Goal: Transaction & Acquisition: Purchase product/service

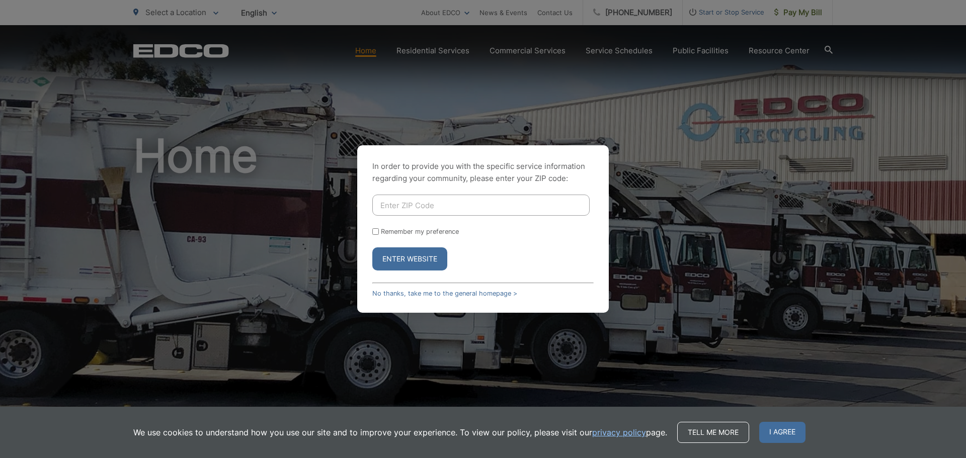
click at [464, 202] on input "Enter ZIP Code" at bounding box center [480, 205] width 217 height 21
type input "92024"
click at [414, 266] on button "Enter Website" at bounding box center [409, 259] width 75 height 23
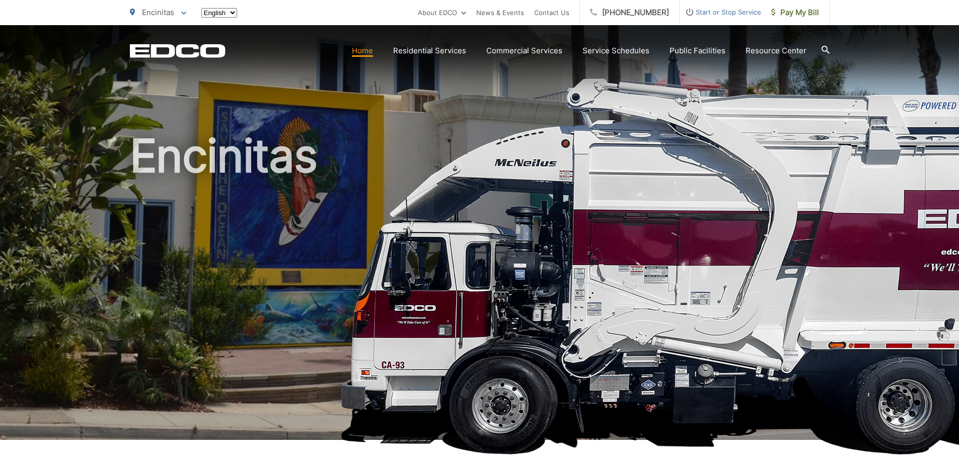
click at [375, 232] on h1 "Encinitas" at bounding box center [479, 290] width 699 height 319
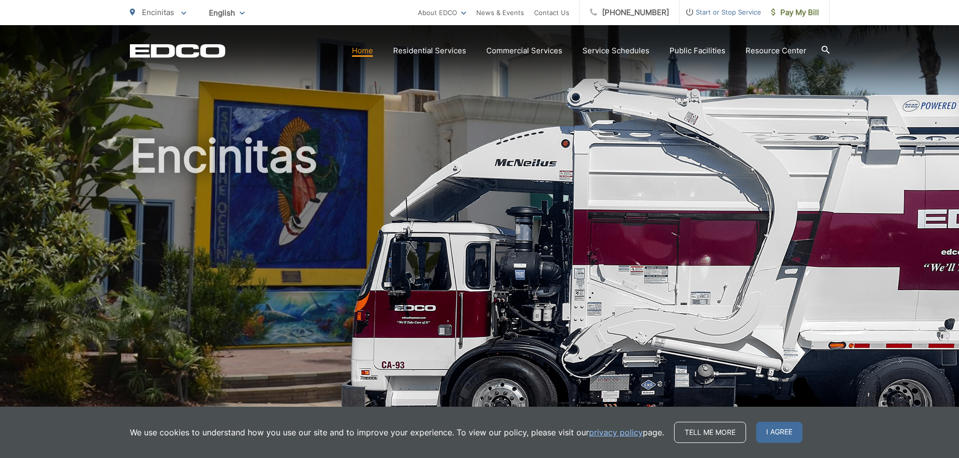
click at [363, 47] on link "Home" at bounding box center [362, 51] width 21 height 12
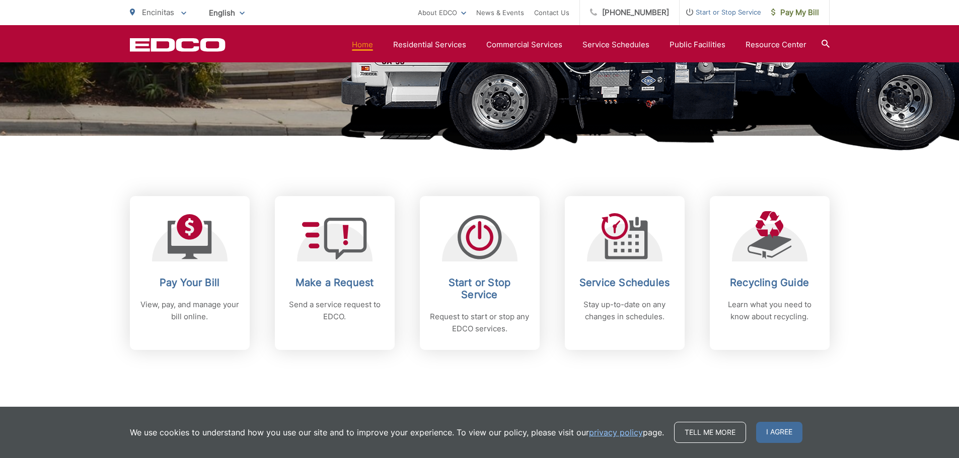
scroll to position [289, 0]
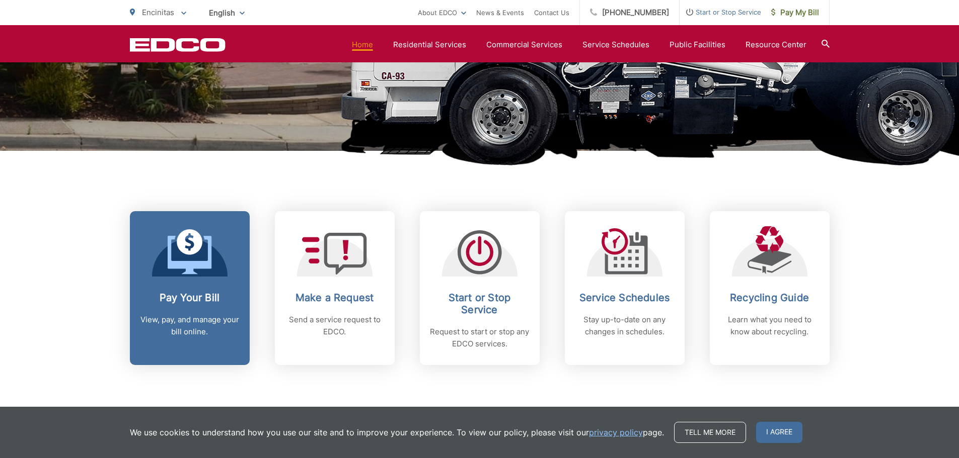
click at [191, 302] on h2 "Pay Your Bill" at bounding box center [190, 298] width 100 height 12
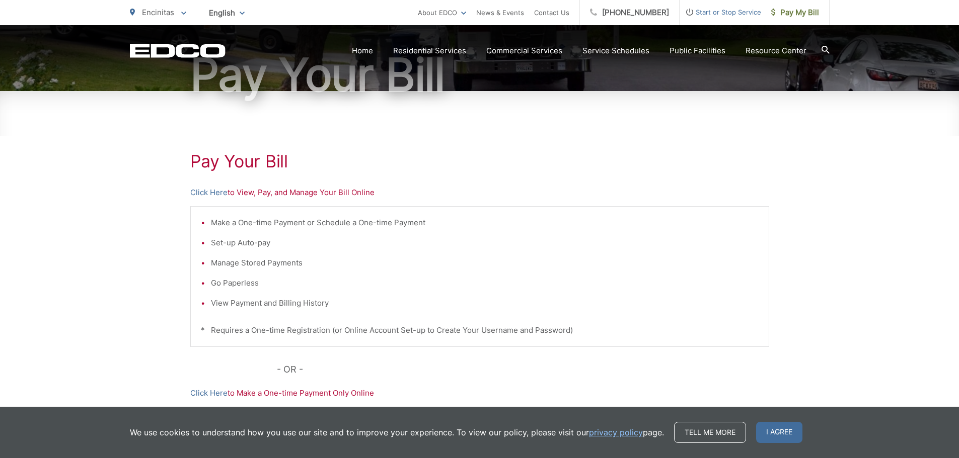
scroll to position [151, 0]
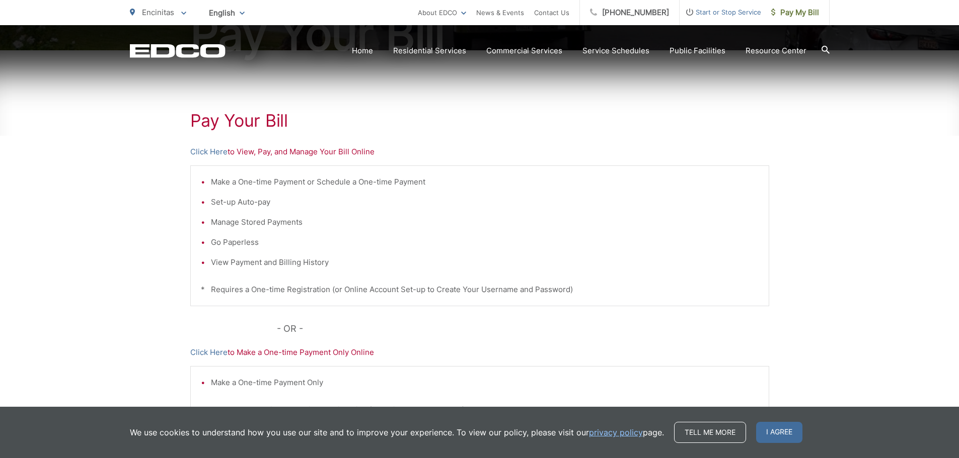
click at [239, 151] on p "Click Here to View, Pay, and Manage Your Bill Online" at bounding box center [479, 152] width 579 height 12
click at [271, 158] on div "Pay Your Bill Click Here to View, Pay, and Manage Your Bill Online Make a One-t…" at bounding box center [479, 276] width 579 height 452
click at [269, 155] on p "Click Here to View, Pay, and Manage Your Bill Online" at bounding box center [479, 152] width 579 height 12
click at [293, 149] on p "Click Here to View, Pay, and Manage Your Bill Online" at bounding box center [479, 152] width 579 height 12
click at [336, 152] on p "Click Here to View, Pay, and Manage Your Bill Online" at bounding box center [479, 152] width 579 height 12
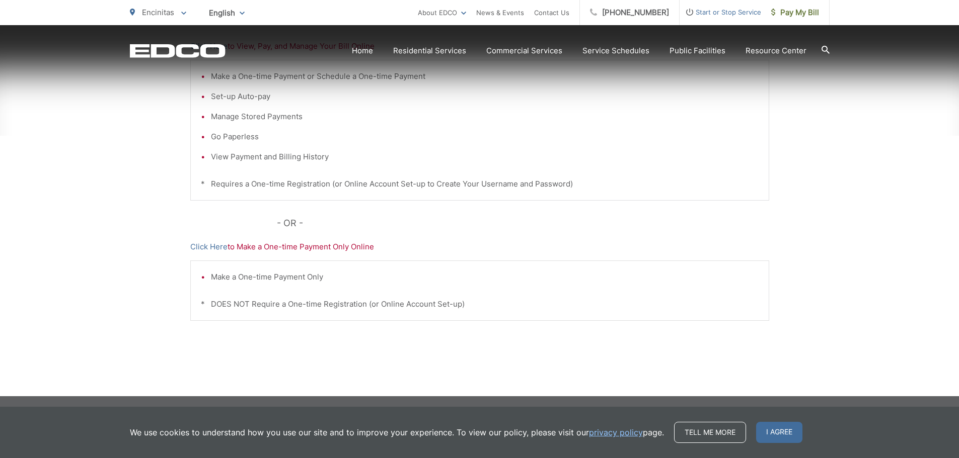
scroll to position [257, 0]
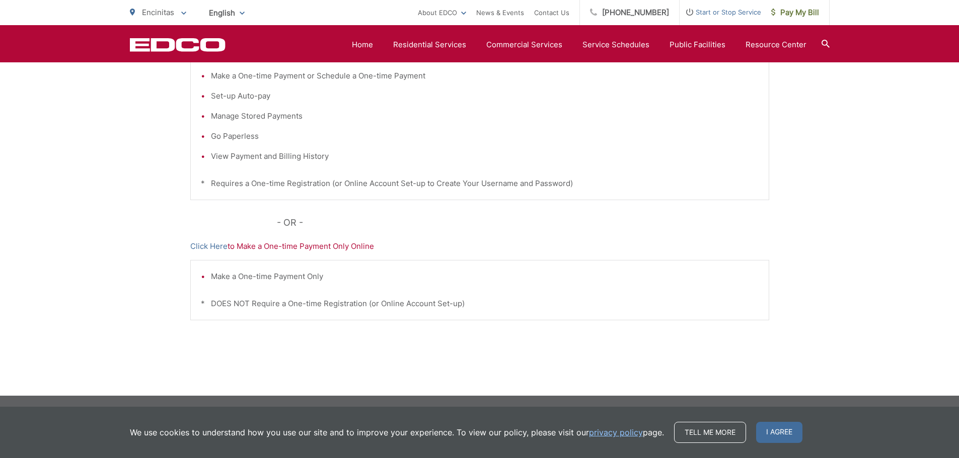
click at [245, 279] on li "Make a One-time Payment Only" at bounding box center [484, 277] width 547 height 12
click at [259, 245] on p "Click Here to Make a One-time Payment Only Online" at bounding box center [479, 247] width 579 height 12
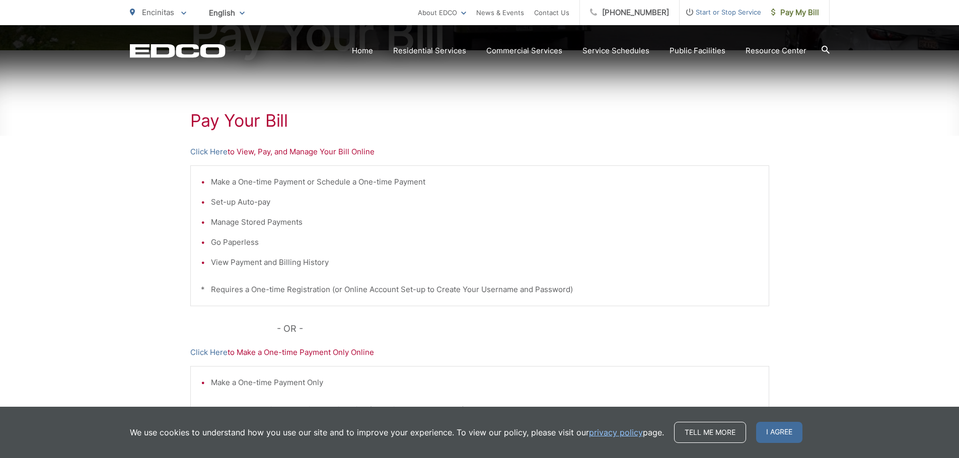
scroll to position [201, 0]
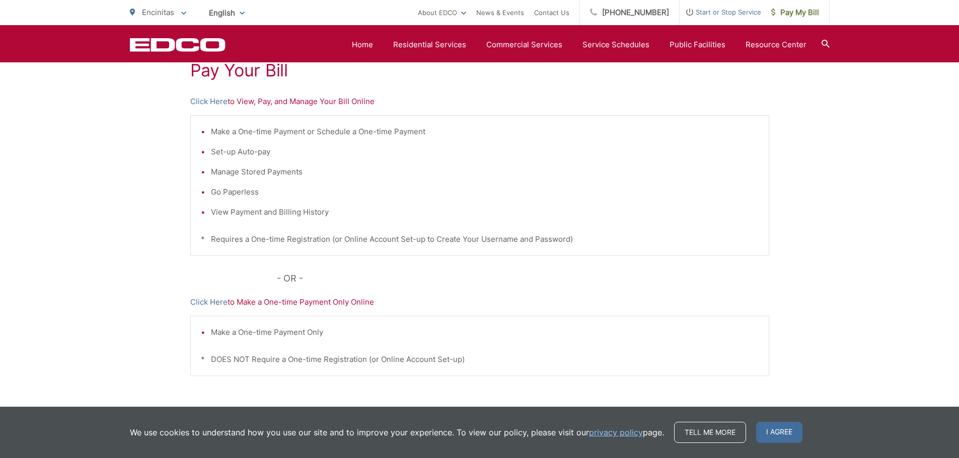
click at [251, 100] on p "Click Here to View, Pay, and Manage Your Bill Online" at bounding box center [479, 102] width 579 height 12
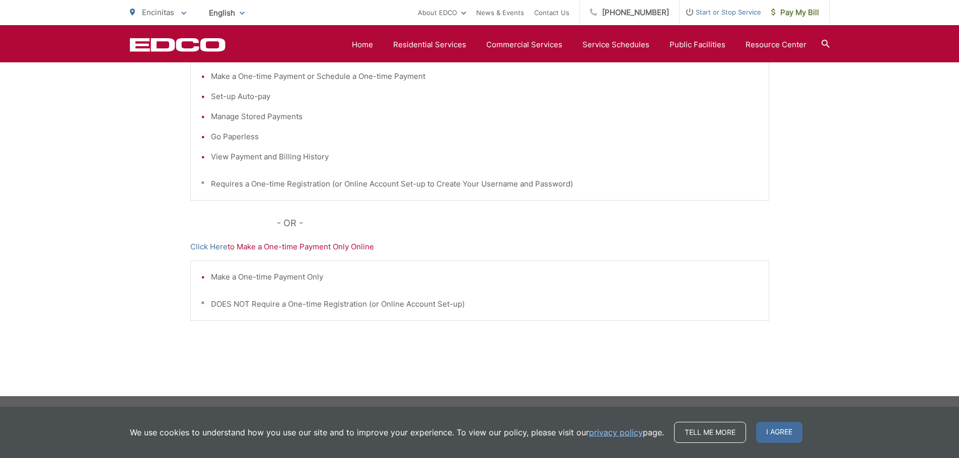
scroll to position [257, 0]
drag, startPoint x: 315, startPoint y: 244, endPoint x: 325, endPoint y: 243, distance: 10.1
click at [317, 243] on p "Click Here to Make a One-time Payment Only Online" at bounding box center [479, 247] width 579 height 12
click at [365, 251] on p "Click Here to Make a One-time Payment Only Online" at bounding box center [479, 247] width 579 height 12
click at [367, 248] on p "Click Here to Make a One-time Payment Only Online" at bounding box center [479, 247] width 579 height 12
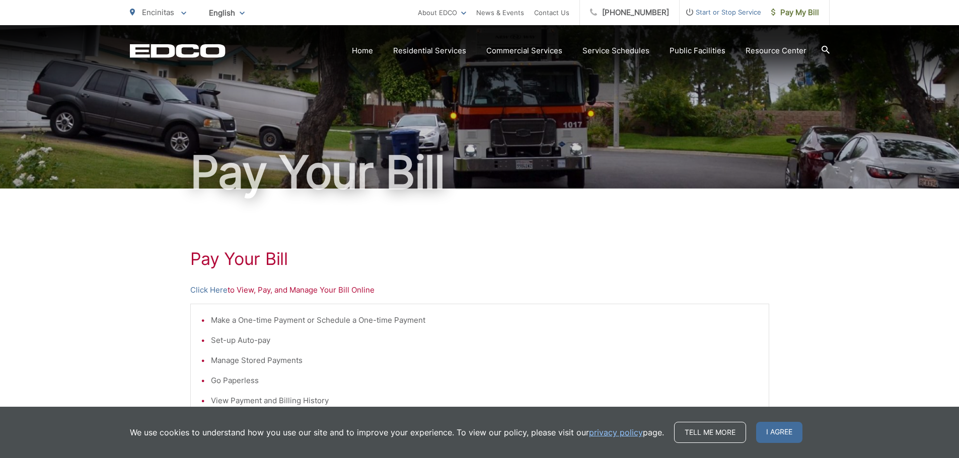
scroll to position [0, 0]
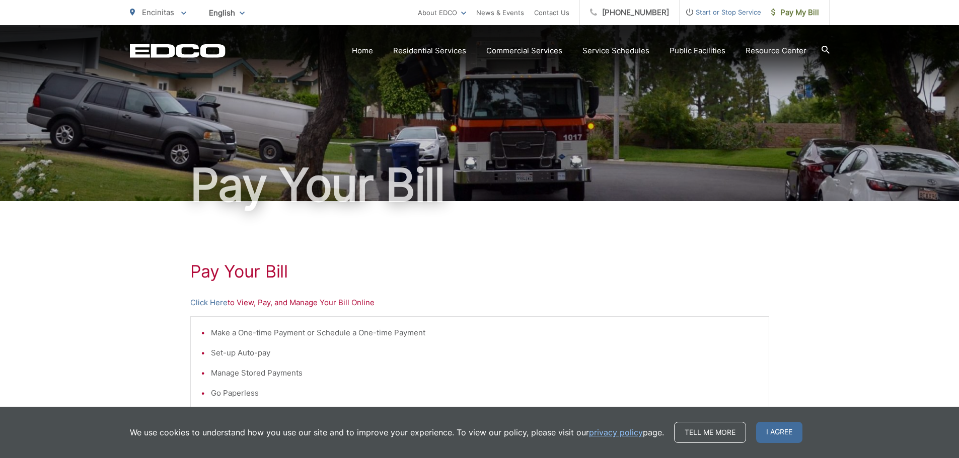
click at [374, 299] on p "Click Here to View, Pay, and Manage Your Bill Online" at bounding box center [479, 303] width 579 height 12
drag, startPoint x: 374, startPoint y: 299, endPoint x: 363, endPoint y: 299, distance: 11.1
click at [364, 301] on p "Click Here to View, Pay, and Manage Your Bill Online" at bounding box center [479, 303] width 579 height 12
click at [363, 299] on p "Click Here to View, Pay, and Manage Your Bill Online" at bounding box center [479, 303] width 579 height 12
drag, startPoint x: 362, startPoint y: 299, endPoint x: 343, endPoint y: 298, distance: 19.7
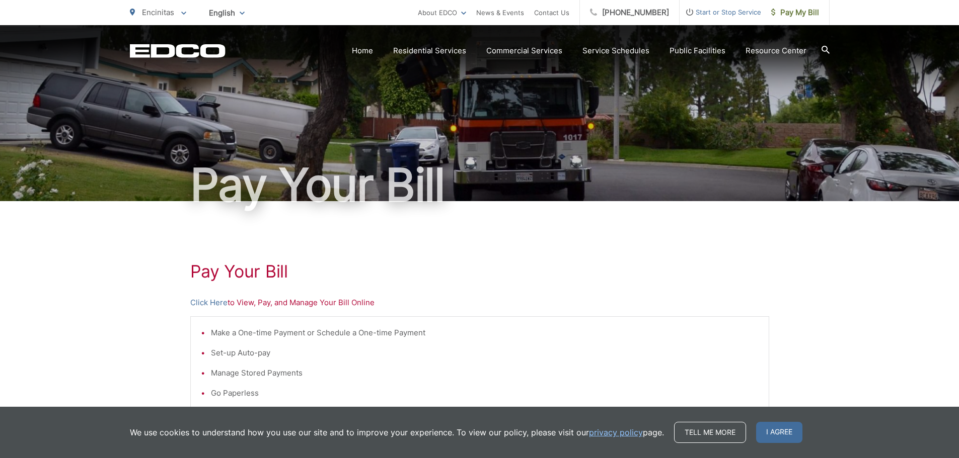
click at [353, 299] on p "Click Here to View, Pay, and Manage Your Bill Online" at bounding box center [479, 303] width 579 height 12
drag, startPoint x: 343, startPoint y: 298, endPoint x: 331, endPoint y: 297, distance: 12.1
click at [340, 297] on p "Click Here to View, Pay, and Manage Your Bill Online" at bounding box center [479, 303] width 579 height 12
drag, startPoint x: 331, startPoint y: 297, endPoint x: 323, endPoint y: 295, distance: 8.3
click at [330, 298] on p "Click Here to View, Pay, and Manage Your Bill Online" at bounding box center [479, 303] width 579 height 12
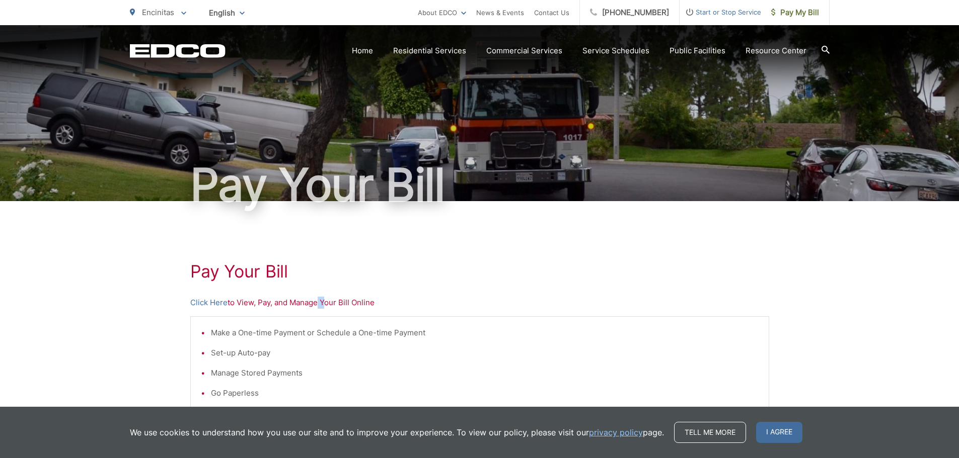
drag, startPoint x: 323, startPoint y: 295, endPoint x: 316, endPoint y: 298, distance: 6.5
click at [316, 298] on div "Pay Your Bill Click Here to View, Pay, and Manage Your Bill Online Make a One-t…" at bounding box center [479, 427] width 579 height 452
drag, startPoint x: 296, startPoint y: 295, endPoint x: 258, endPoint y: 296, distance: 38.8
click at [292, 295] on div "Pay Your Bill Click Here to View, Pay, and Manage Your Bill Online Make a One-t…" at bounding box center [479, 427] width 579 height 452
drag, startPoint x: 258, startPoint y: 296, endPoint x: 221, endPoint y: 293, distance: 36.4
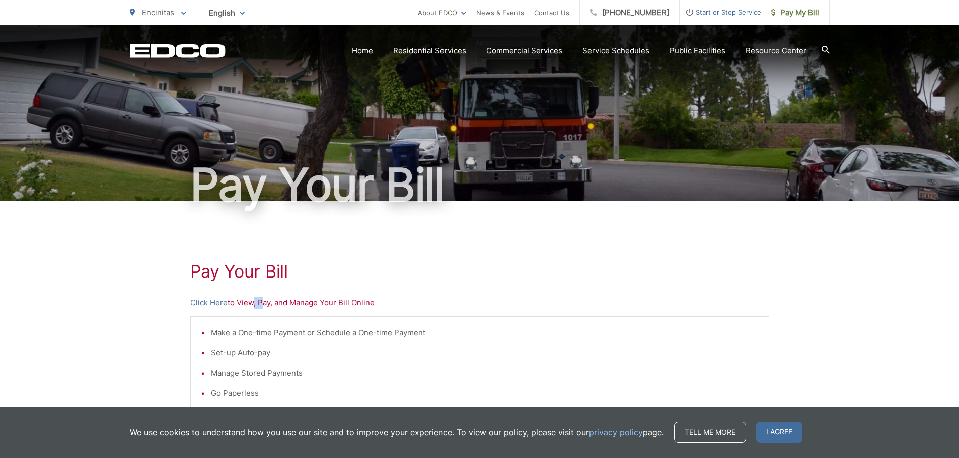
click at [242, 298] on div "Pay Your Bill Click Here to View, Pay, and Manage Your Bill Online Make a One-t…" at bounding box center [479, 427] width 579 height 452
click at [221, 293] on div "Pay Your Bill Click Here to View, Pay, and Manage Your Bill Online Make a One-t…" at bounding box center [479, 427] width 579 height 452
drag, startPoint x: 210, startPoint y: 288, endPoint x: 206, endPoint y: 283, distance: 6.8
click at [208, 286] on div "Pay Your Bill Click Here to View, Pay, and Manage Your Bill Online Make a One-t…" at bounding box center [479, 427] width 579 height 452
drag, startPoint x: 206, startPoint y: 283, endPoint x: 205, endPoint y: 277, distance: 6.1
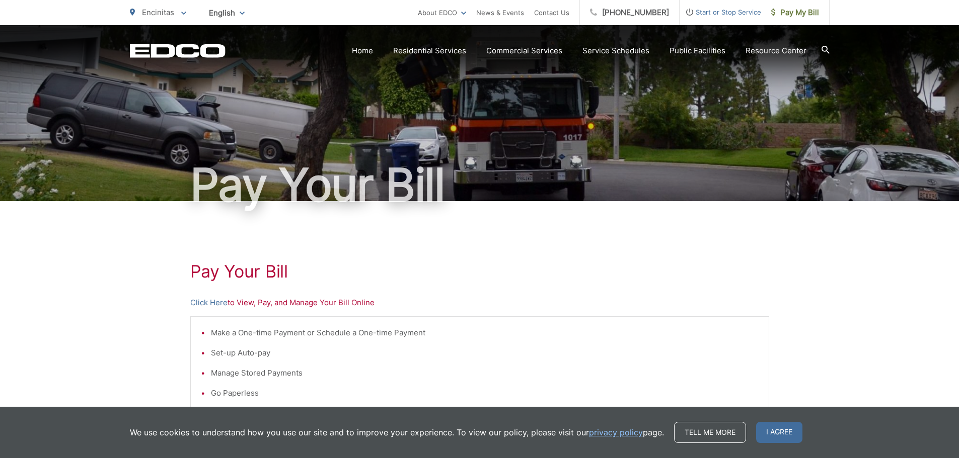
click at [206, 277] on div "Pay Your Bill Click Here to View, Pay, and Manage Your Bill Online Make a One-t…" at bounding box center [479, 427] width 579 height 452
click at [205, 276] on h1 "Pay Your Bill" at bounding box center [479, 272] width 579 height 20
drag, startPoint x: 205, startPoint y: 276, endPoint x: 175, endPoint y: 276, distance: 30.2
click at [181, 278] on div "Pay Your Bill Click Here to View, Pay, and Manage Your Bill Online Make a One-t…" at bounding box center [479, 427] width 959 height 452
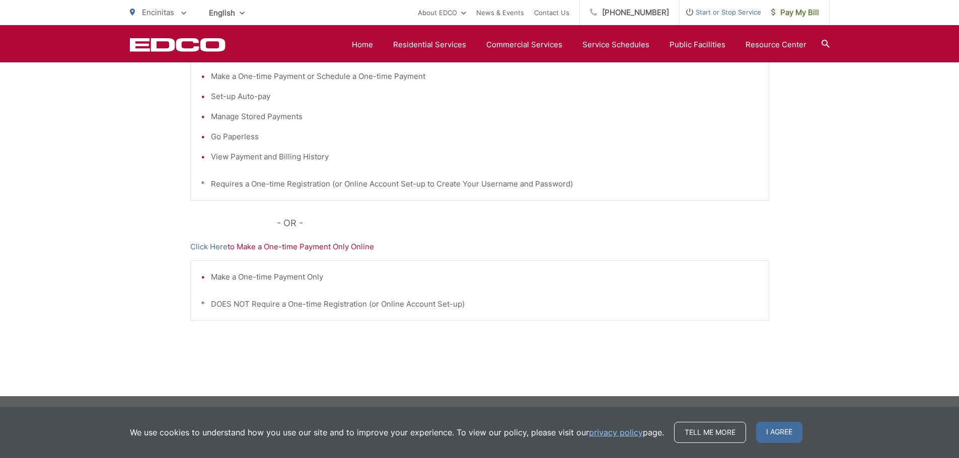
scroll to position [257, 0]
